Goal: Task Accomplishment & Management: Manage account settings

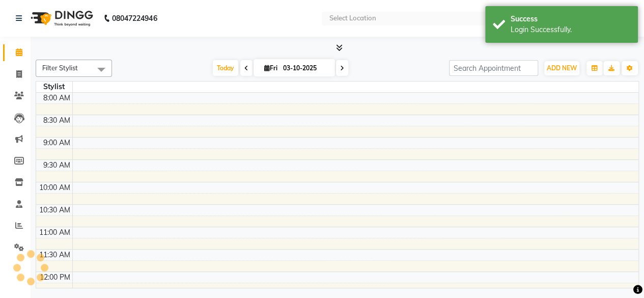
select select "en"
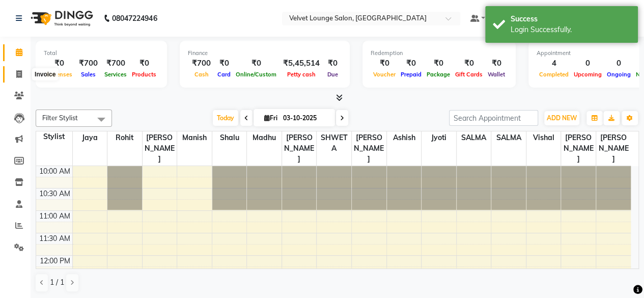
click at [15, 73] on span at bounding box center [19, 75] width 18 height 12
select select "service"
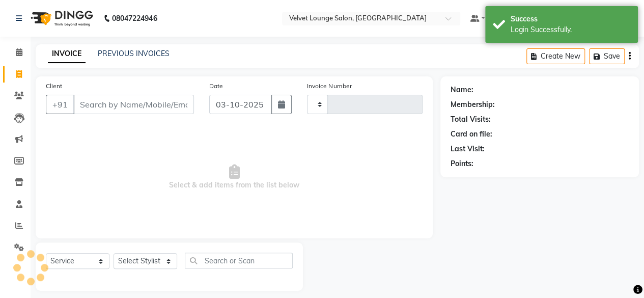
type input "2049"
select select "5962"
click at [122, 53] on link "PREVIOUS INVOICES" at bounding box center [134, 53] width 72 height 9
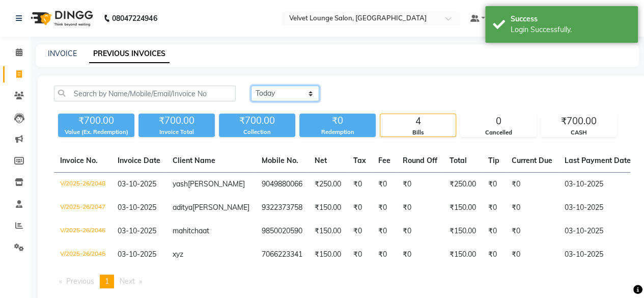
click at [287, 99] on select "[DATE] [DATE] Custom Range" at bounding box center [285, 93] width 68 height 16
select select "[DATE]"
click at [251, 85] on select "[DATE] [DATE] Custom Range" at bounding box center [285, 93] width 68 height 16
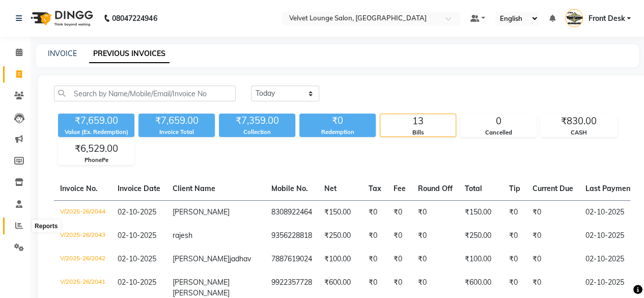
click at [22, 231] on span at bounding box center [19, 226] width 18 height 12
